Goal: Information Seeking & Learning: Learn about a topic

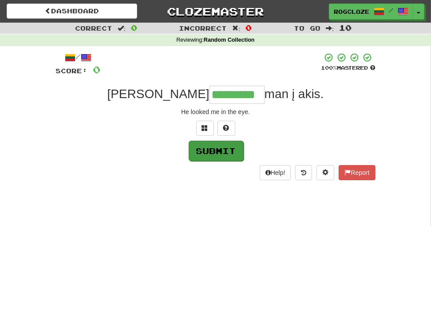
type input "*********"
click at [207, 157] on button "Submit" at bounding box center [216, 151] width 55 height 20
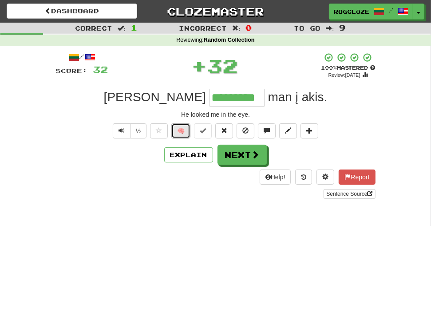
click at [181, 132] on button "🧠" at bounding box center [180, 130] width 19 height 15
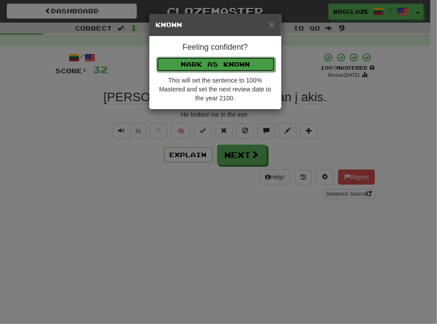
click at [179, 63] on button "Mark as Known" at bounding box center [216, 64] width 119 height 15
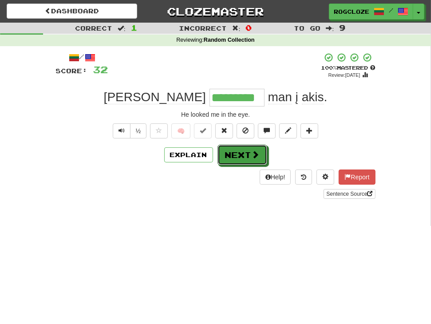
drag, startPoint x: 230, startPoint y: 159, endPoint x: 231, endPoint y: 164, distance: 5.0
click at [230, 161] on button "Next" at bounding box center [242, 155] width 50 height 20
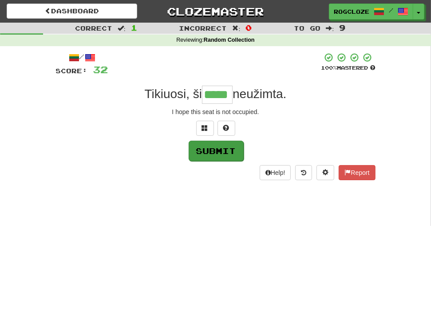
type input "*****"
click at [208, 153] on button "Submit" at bounding box center [216, 151] width 55 height 20
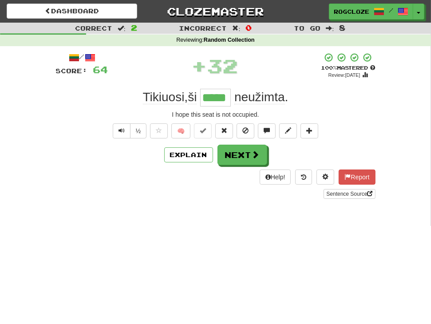
drag, startPoint x: 211, startPoint y: 171, endPoint x: 197, endPoint y: 195, distance: 27.8
click at [197, 195] on div "Sentence Source" at bounding box center [215, 194] width 319 height 10
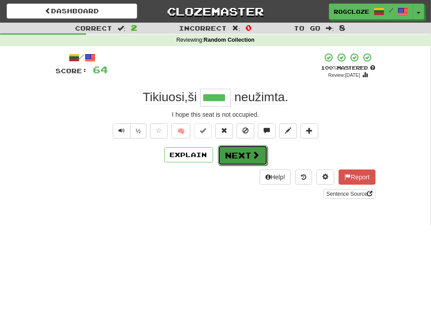
click at [233, 158] on button "Next" at bounding box center [243, 155] width 50 height 20
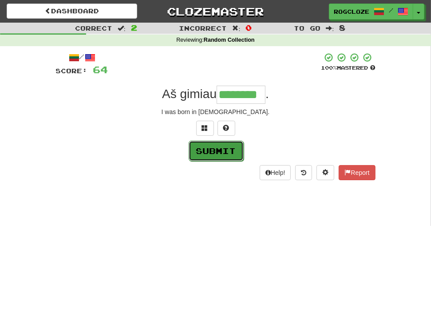
click at [232, 153] on button "Submit" at bounding box center [216, 151] width 55 height 20
type input "********"
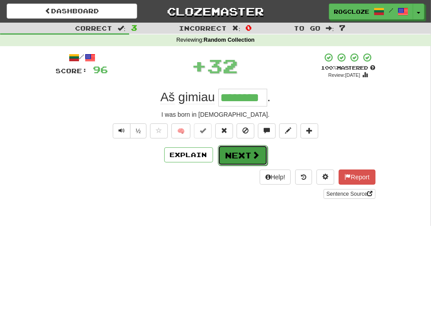
click at [236, 153] on button "Next" at bounding box center [243, 155] width 50 height 20
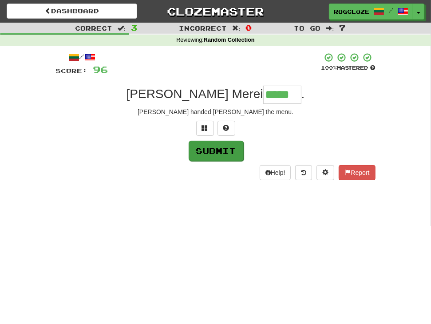
type input "*****"
click at [218, 152] on button "Submit" at bounding box center [216, 151] width 55 height 20
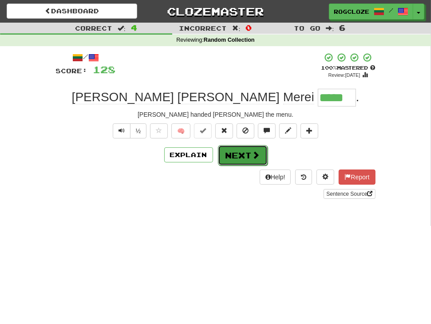
click at [234, 157] on button "Next" at bounding box center [243, 155] width 50 height 20
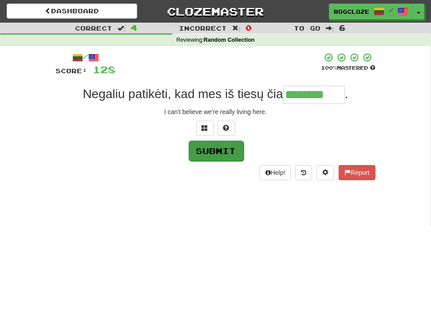
type input "********"
click at [208, 159] on button "Submit" at bounding box center [216, 151] width 55 height 20
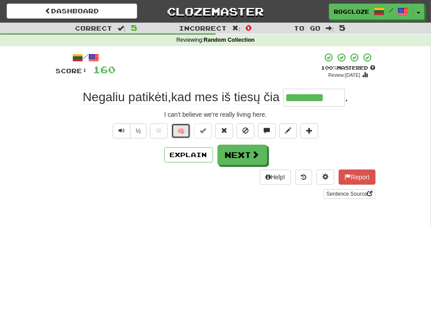
click at [180, 132] on button "🧠" at bounding box center [180, 130] width 19 height 15
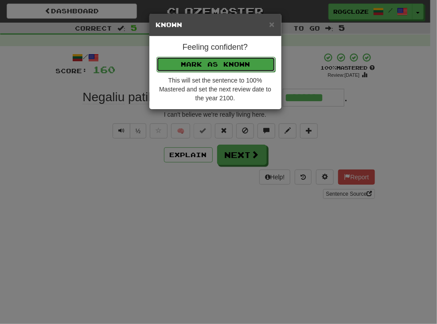
drag, startPoint x: 231, startPoint y: 66, endPoint x: 238, endPoint y: 87, distance: 22.3
click at [231, 66] on button "Mark as Known" at bounding box center [215, 63] width 119 height 15
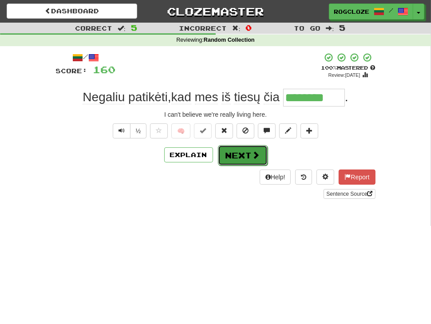
click at [241, 156] on button "Next" at bounding box center [243, 155] width 50 height 20
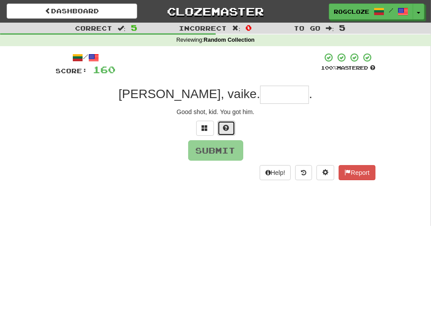
click at [220, 125] on button at bounding box center [226, 128] width 18 height 15
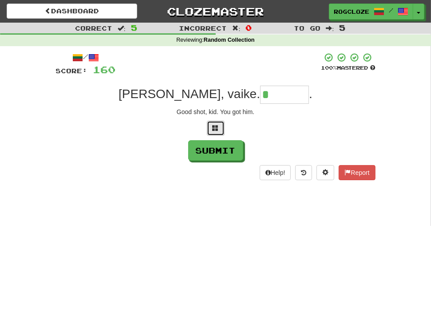
click at [214, 125] on span at bounding box center [215, 128] width 6 height 6
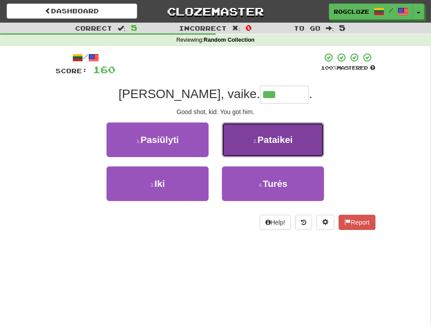
click at [272, 143] on span "Pataikei" at bounding box center [274, 139] width 35 height 10
type input "********"
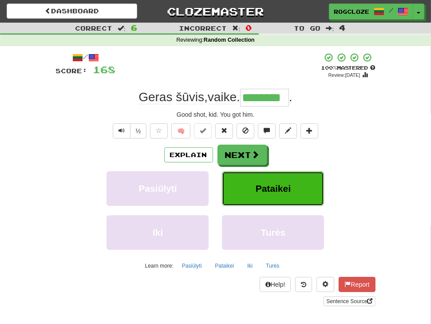
click at [273, 189] on span "Pataikei" at bounding box center [272, 188] width 35 height 10
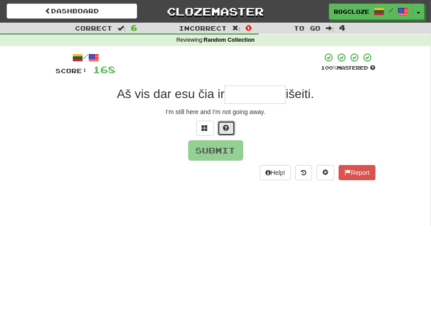
drag, startPoint x: 220, startPoint y: 126, endPoint x: 225, endPoint y: 130, distance: 6.0
click at [222, 127] on button at bounding box center [226, 128] width 18 height 15
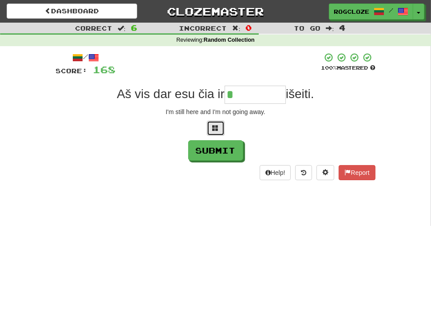
click at [214, 130] on span at bounding box center [215, 128] width 6 height 6
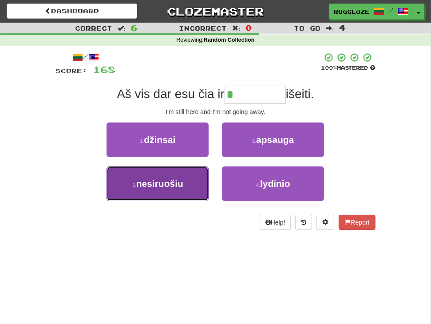
click at [180, 183] on span "nesiruošiu" at bounding box center [159, 183] width 47 height 10
type input "**********"
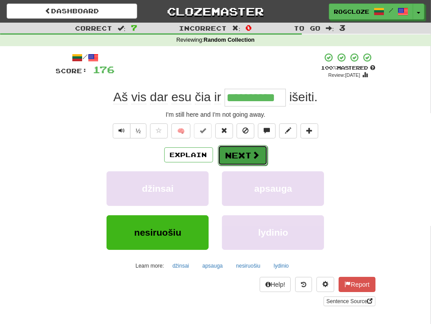
click at [235, 157] on button "Next" at bounding box center [243, 155] width 50 height 20
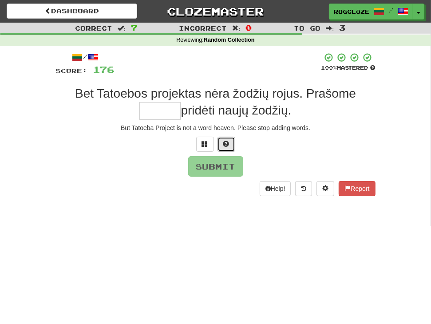
click at [232, 143] on button at bounding box center [226, 144] width 18 height 15
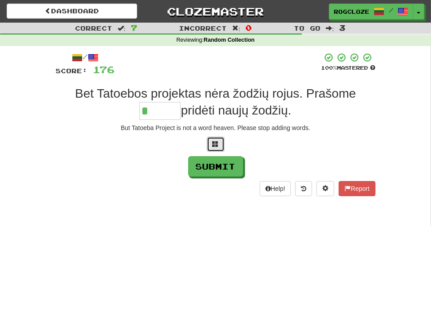
click at [220, 149] on button at bounding box center [216, 144] width 18 height 15
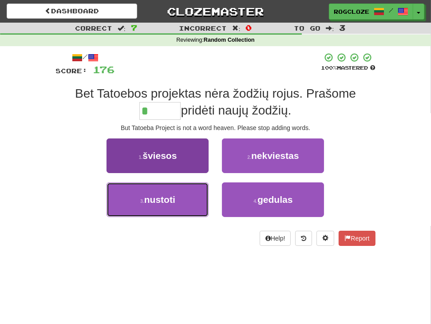
click at [185, 196] on button "3 . nustoti" at bounding box center [157, 199] width 102 height 35
type input "*******"
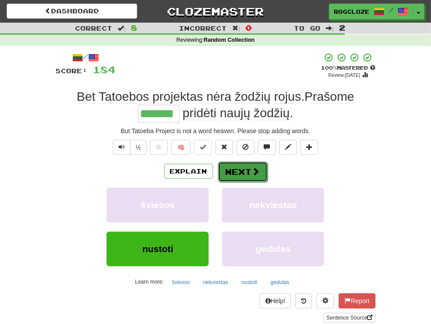
click at [252, 168] on span at bounding box center [256, 171] width 8 height 8
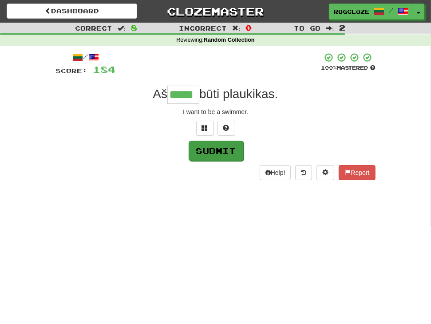
type input "*****"
click at [231, 146] on button "Submit" at bounding box center [216, 151] width 55 height 20
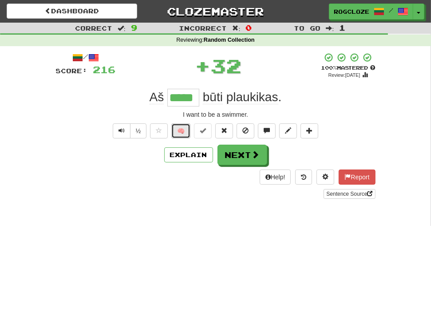
click at [184, 126] on button "🧠" at bounding box center [180, 130] width 19 height 15
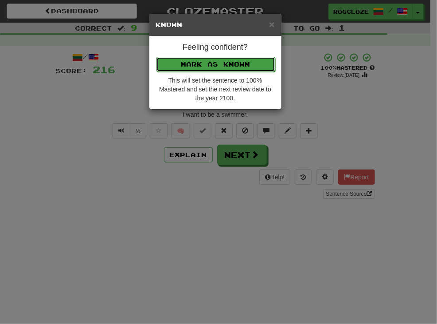
drag, startPoint x: 194, startPoint y: 63, endPoint x: 207, endPoint y: 68, distance: 14.1
click at [199, 64] on button "Mark as Known" at bounding box center [216, 64] width 119 height 15
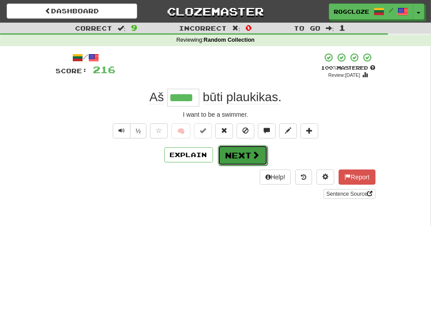
click at [236, 157] on button "Next" at bounding box center [243, 155] width 50 height 20
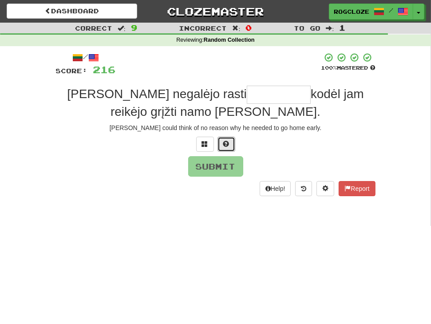
drag, startPoint x: 224, startPoint y: 139, endPoint x: 225, endPoint y: 144, distance: 4.5
click at [224, 141] on span at bounding box center [226, 144] width 6 height 6
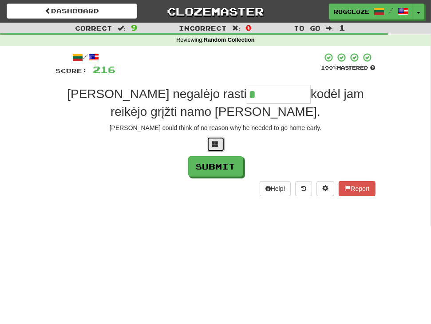
click at [217, 143] on span at bounding box center [215, 144] width 6 height 6
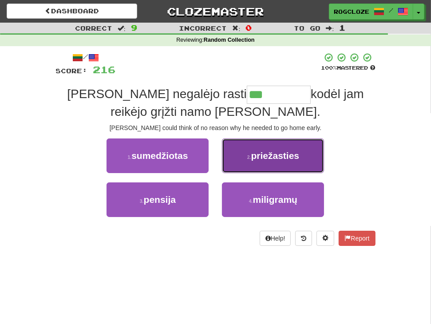
click at [267, 158] on span "priežasties" at bounding box center [275, 155] width 48 height 10
type input "**********"
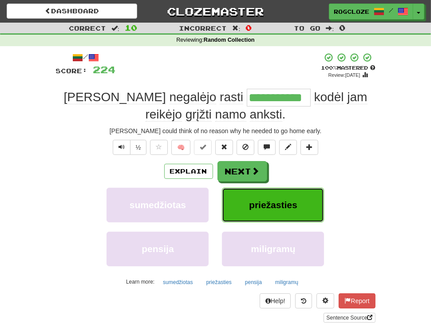
click at [286, 205] on span "priežasties" at bounding box center [273, 205] width 48 height 10
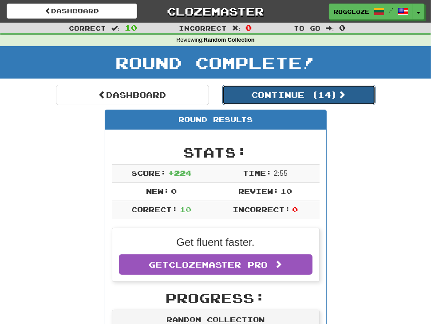
click at [267, 94] on button "Continue ( 14 )" at bounding box center [298, 95] width 153 height 20
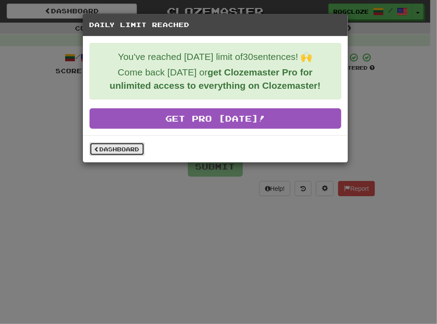
drag, startPoint x: 122, startPoint y: 146, endPoint x: 126, endPoint y: 150, distance: 6.0
click at [122, 146] on link "Dashboard" at bounding box center [117, 148] width 55 height 13
